Goal: Task Accomplishment & Management: Manage account settings

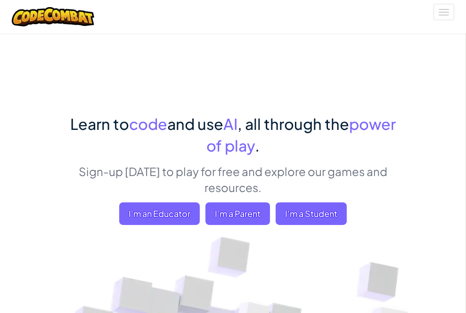
click at [0, 0] on span "Sign Up" at bounding box center [0, 0] width 0 height 0
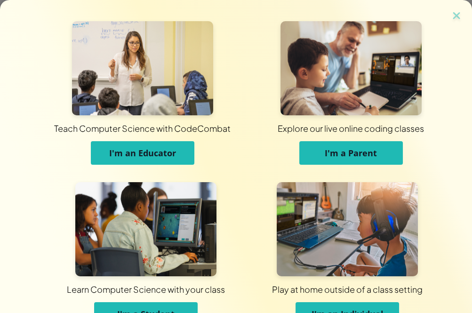
click at [172, 307] on button "I'm a Student" at bounding box center [146, 314] width 104 height 24
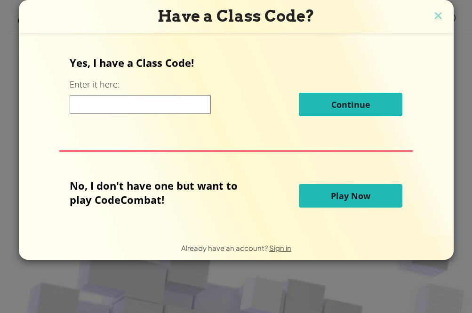
click at [138, 100] on input at bounding box center [140, 104] width 141 height 19
paste input "WestBadPark"
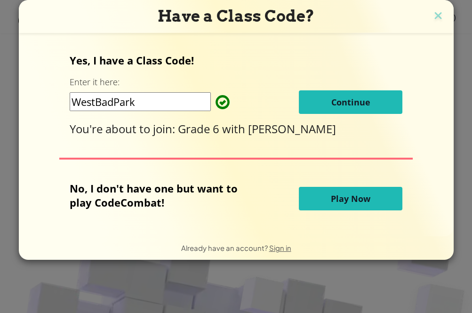
type input "WestBadPark"
click at [336, 107] on button "Continue" at bounding box center [351, 102] width 104 height 24
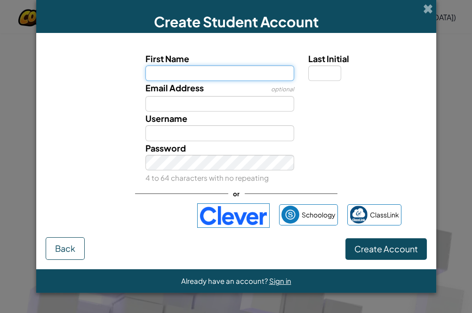
drag, startPoint x: 187, startPoint y: 65, endPoint x: 192, endPoint y: 66, distance: 5.3
click at [187, 65] on input "First Name" at bounding box center [220, 73] width 149 height 16
paste input "[PERSON_NAME]"
type input "[PERSON_NAME]"
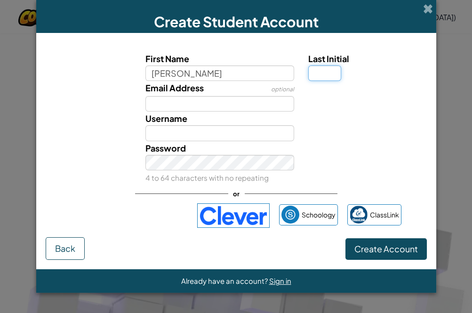
type input "[PERSON_NAME]"
click at [336, 71] on input "Last Initial" at bounding box center [324, 73] width 33 height 16
type input "1"
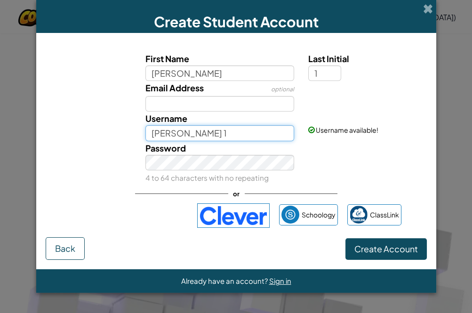
drag, startPoint x: 171, startPoint y: 135, endPoint x: 112, endPoint y: 137, distance: 59.8
click at [112, 137] on div "Username [PERSON_NAME] 1 Username available!" at bounding box center [236, 126] width 391 height 29
paste input "SSCCMATHEAN"
type input "SSCCMATHEAN"
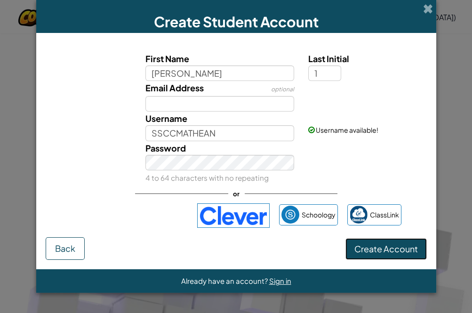
click at [388, 247] on span "Create Account" at bounding box center [387, 248] width 64 height 11
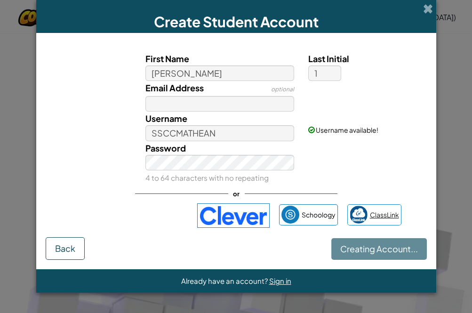
scroll to position [100, 0]
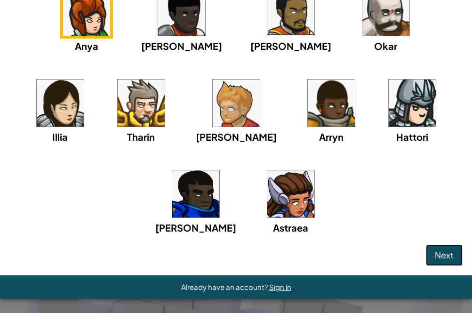
click at [435, 252] on span "Next" at bounding box center [444, 255] width 19 height 11
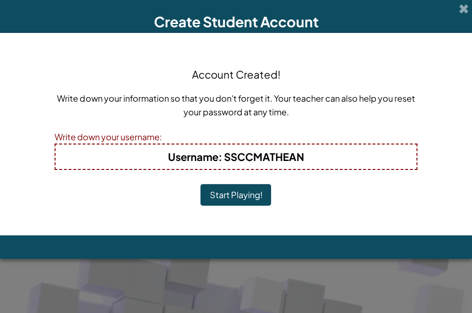
scroll to position [0, 0]
click at [227, 182] on div "Account Created! Write down your information so that you don't forget it. Your …" at bounding box center [236, 134] width 363 height 184
click at [230, 196] on button "Start Playing!" at bounding box center [236, 195] width 71 height 22
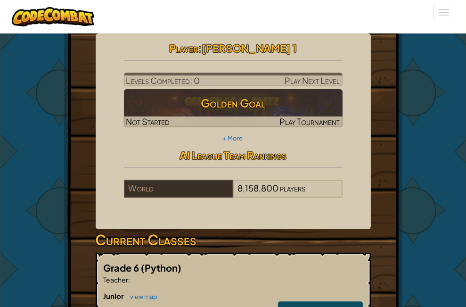
click at [0, 0] on span "My Account" at bounding box center [0, 0] width 0 height 0
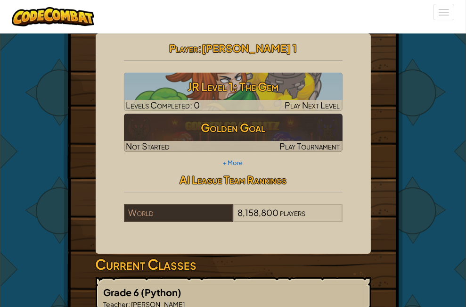
click at [0, 0] on link "Settings" at bounding box center [0, 0] width 0 height 0
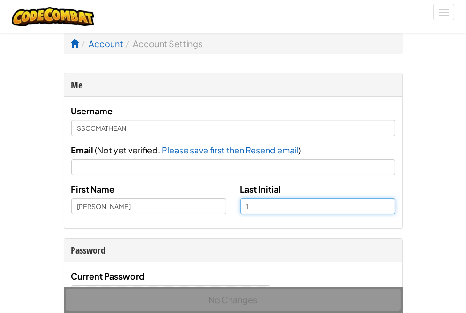
click at [240, 214] on input "1" at bounding box center [317, 206] width 155 height 16
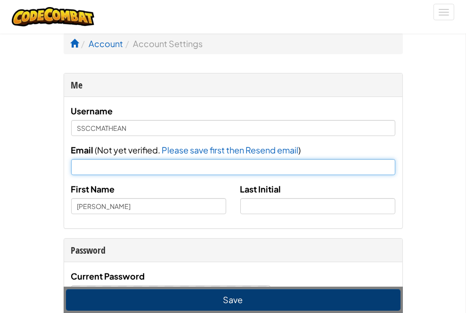
click at [184, 175] on input "Email" at bounding box center [233, 167] width 324 height 16
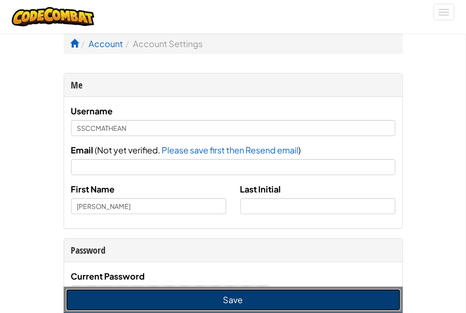
click at [255, 294] on button "Save" at bounding box center [233, 300] width 334 height 22
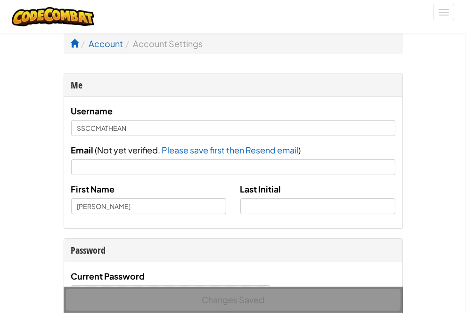
click at [0, 0] on span "My Account" at bounding box center [0, 0] width 0 height 0
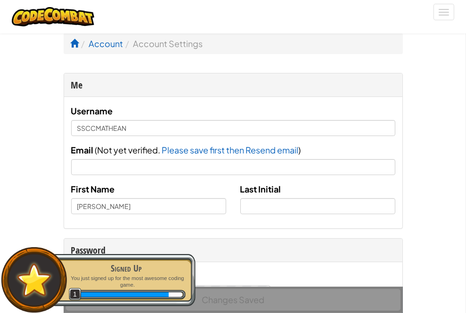
click at [0, 0] on link "Log Out" at bounding box center [0, 0] width 0 height 0
